Goal: Information Seeking & Learning: Learn about a topic

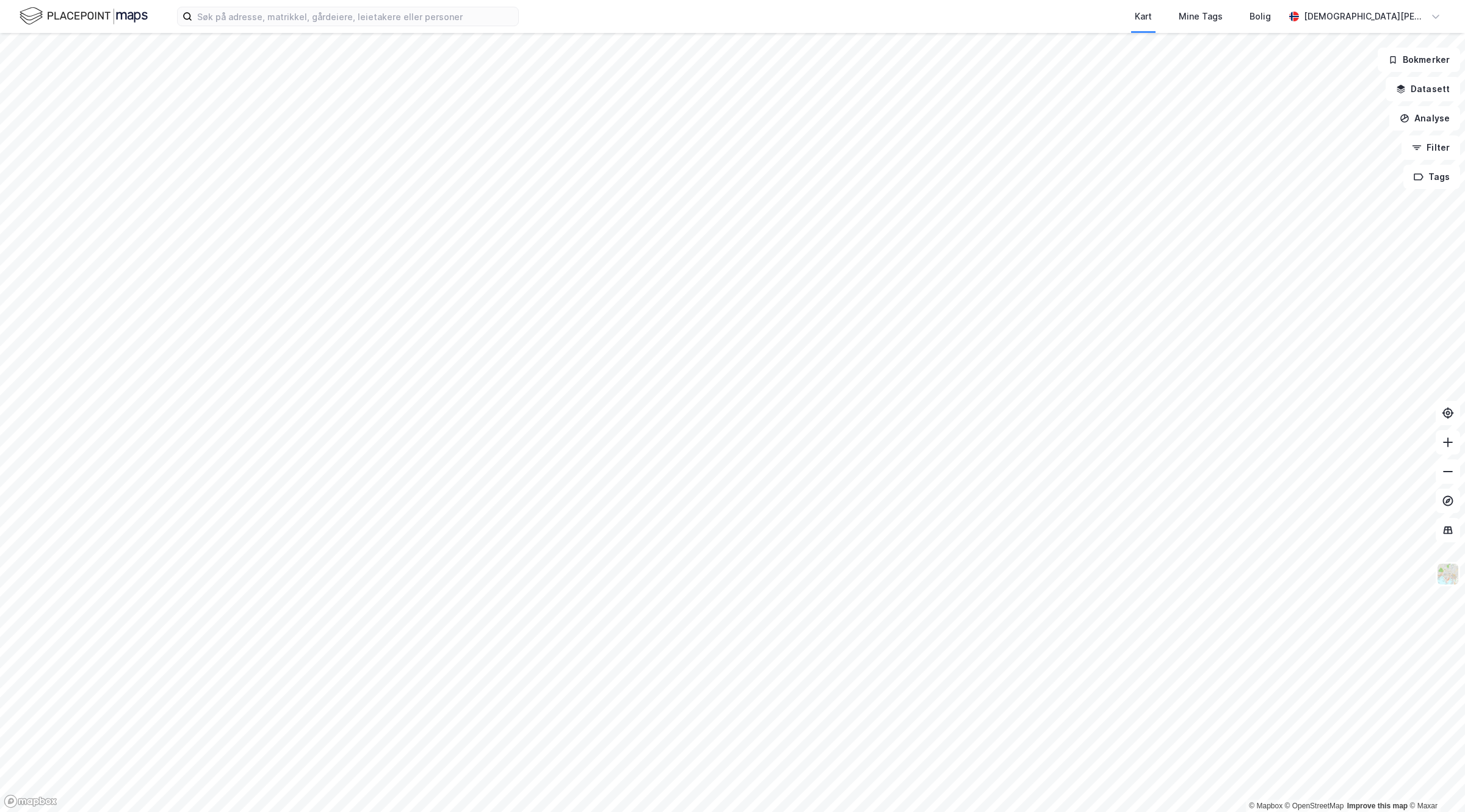
click at [385, 30] on div "Kart Mine Tags Bolig [PERSON_NAME]" at bounding box center [732, 16] width 1465 height 33
click at [373, 16] on input at bounding box center [354, 16] width 326 height 18
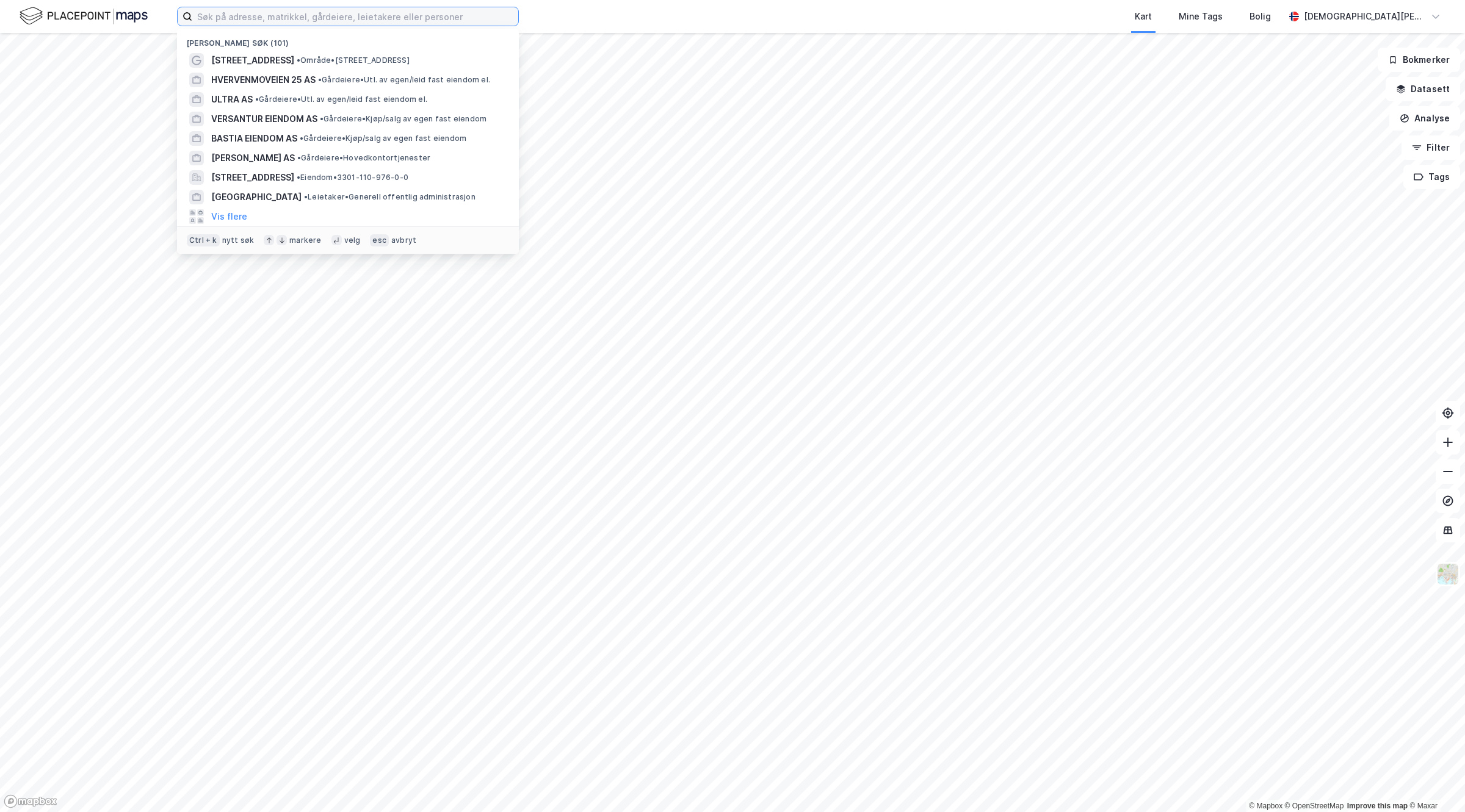
paste input "[PERSON_NAME] AS"
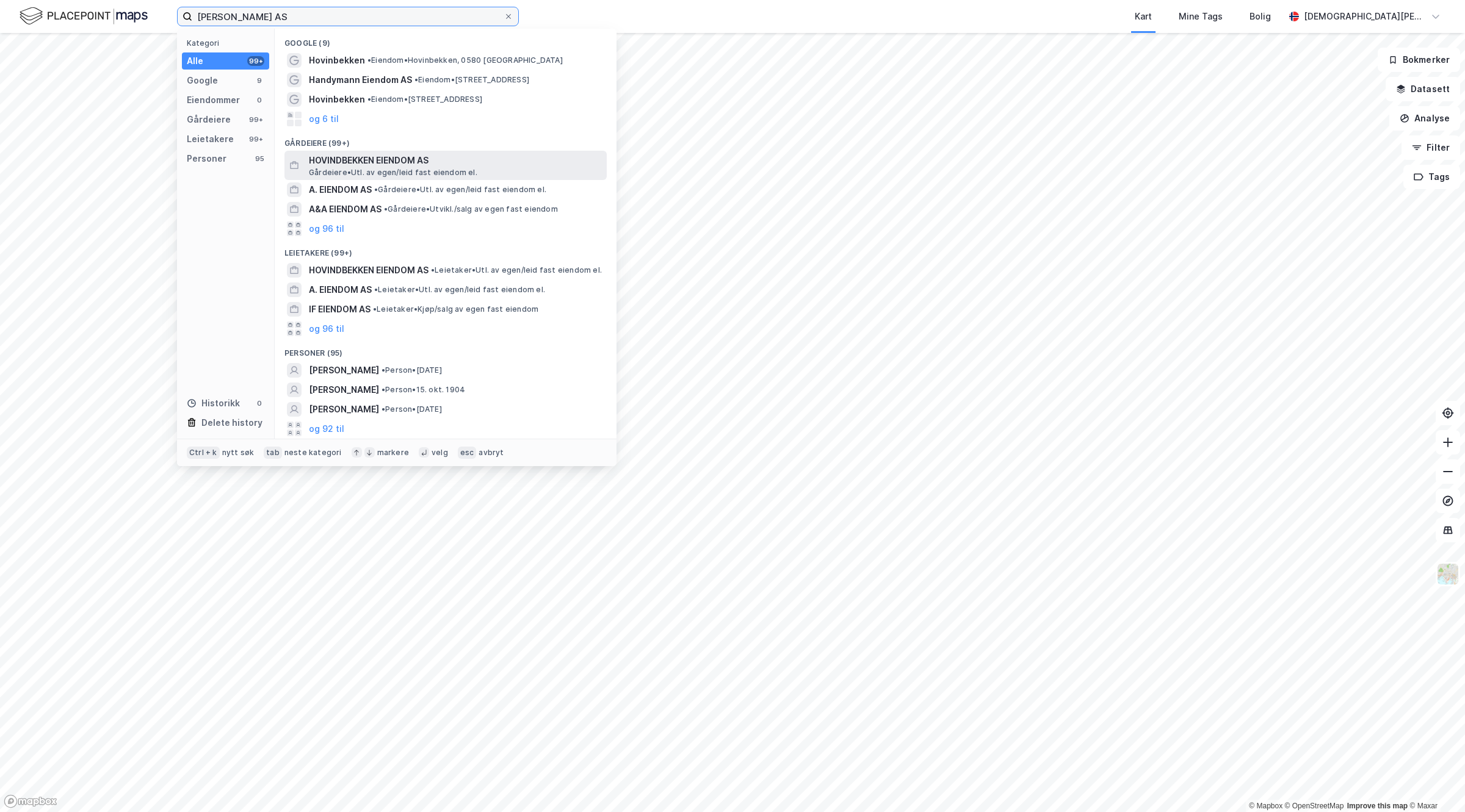
type input "[PERSON_NAME] AS"
click at [373, 168] on span "Gårdeiere • Utl. av egen/leid fast eiendom el." at bounding box center [393, 173] width 169 height 10
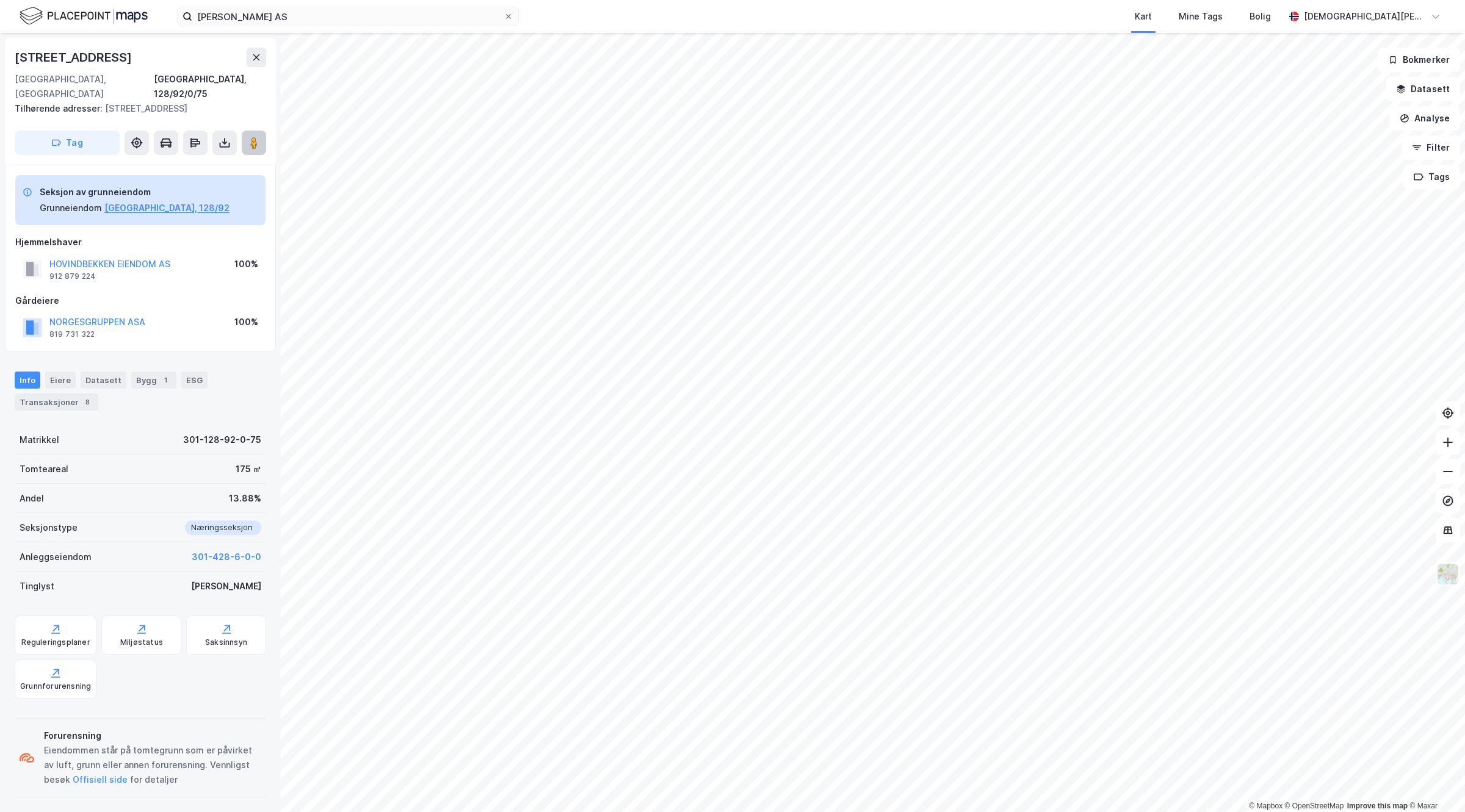
click at [265, 131] on button at bounding box center [254, 142] width 25 height 25
